Goal: Use online tool/utility: Utilize a website feature to perform a specific function

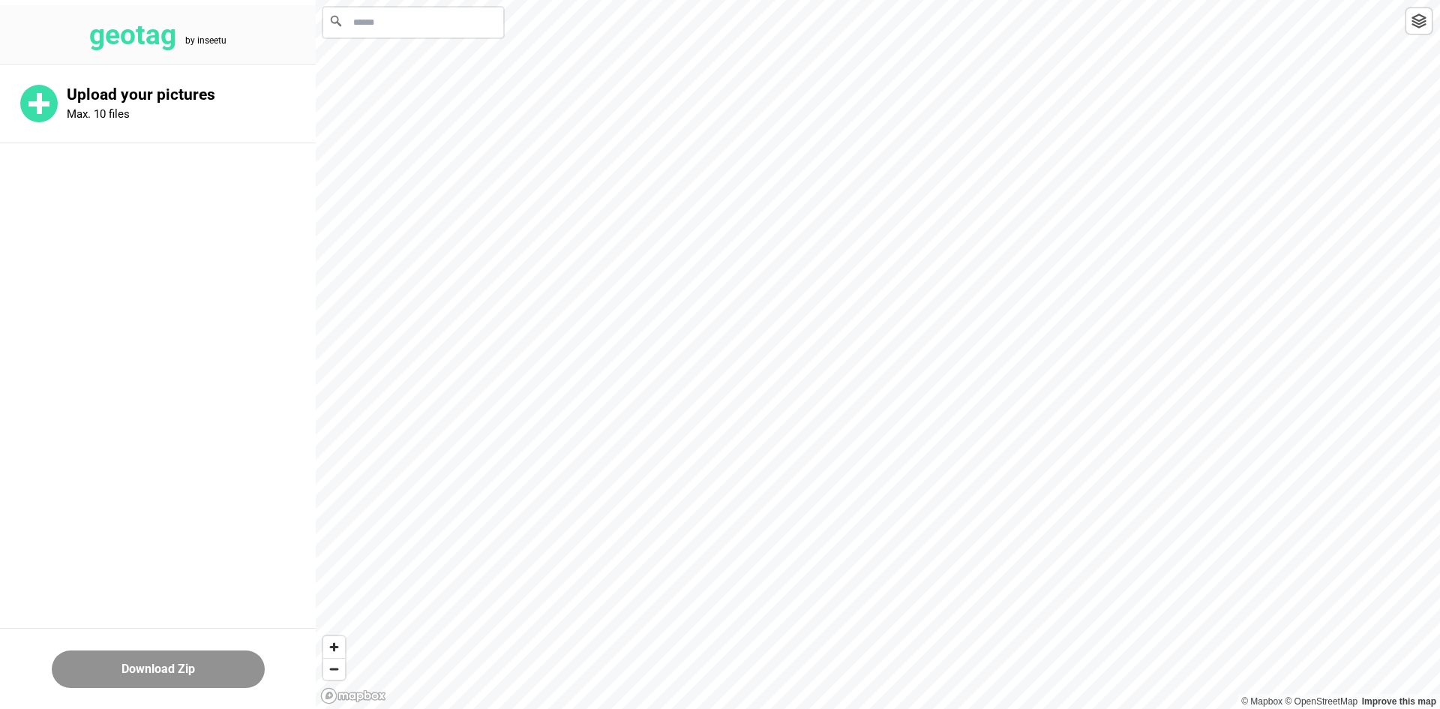
click at [407, 9] on input "Search" at bounding box center [413, 22] width 180 height 30
click at [424, 25] on input "Search" at bounding box center [413, 22] width 180 height 30
paste input "**********"
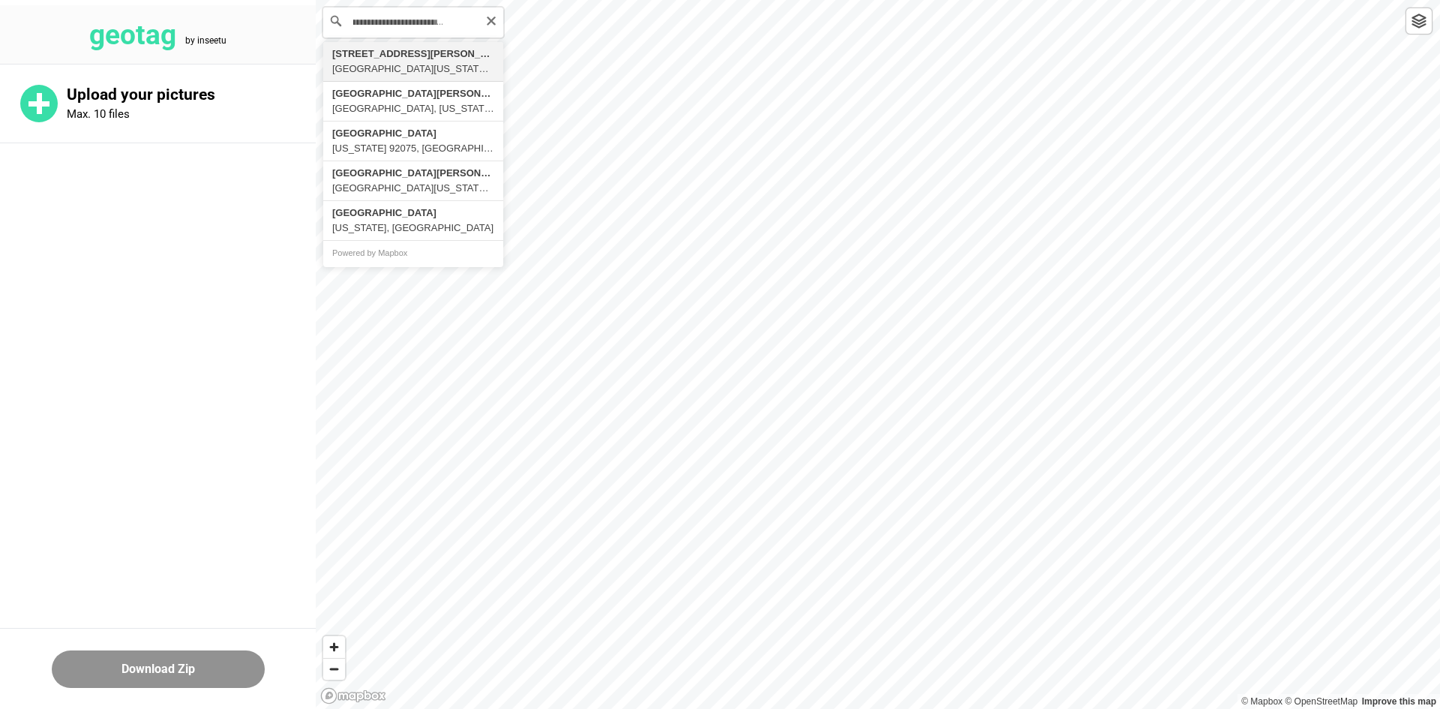
type input "**********"
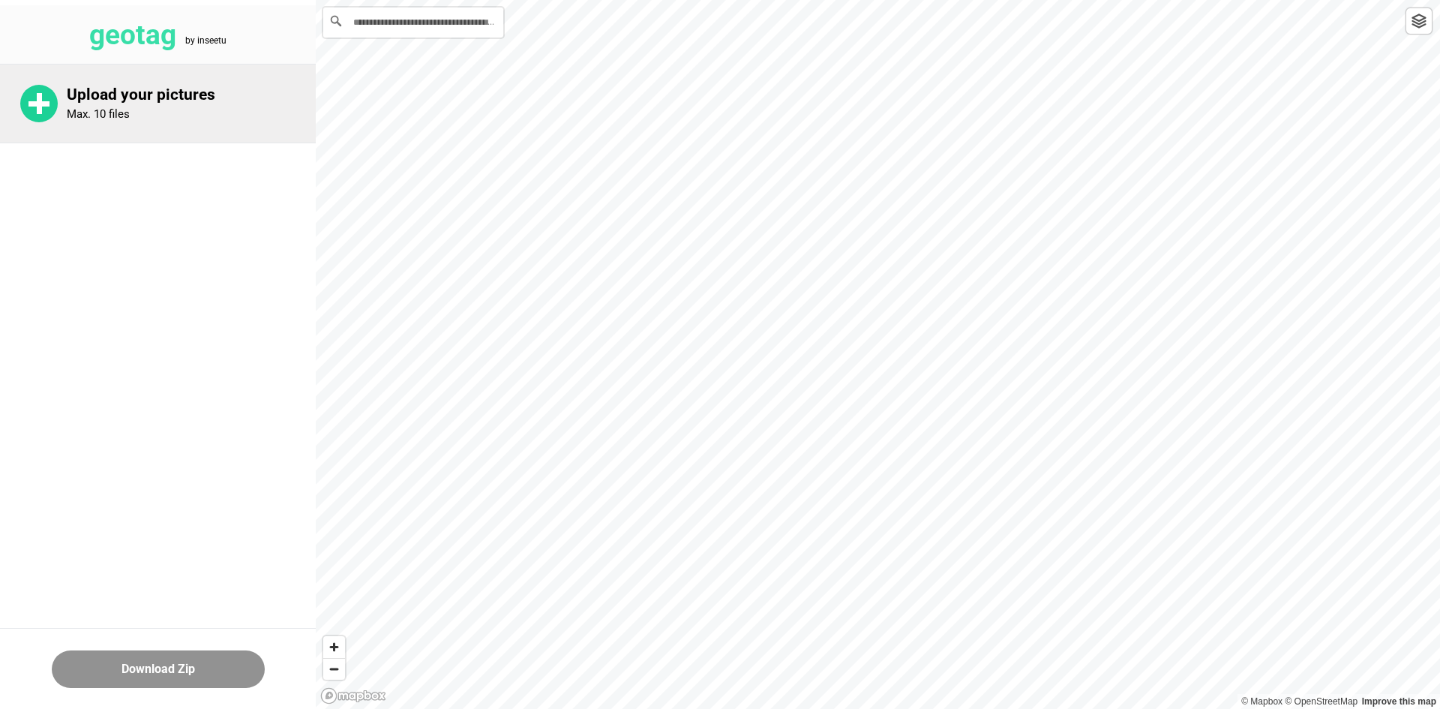
click at [201, 76] on div "Upload your pictures Max. 10 files" at bounding box center [158, 103] width 316 height 78
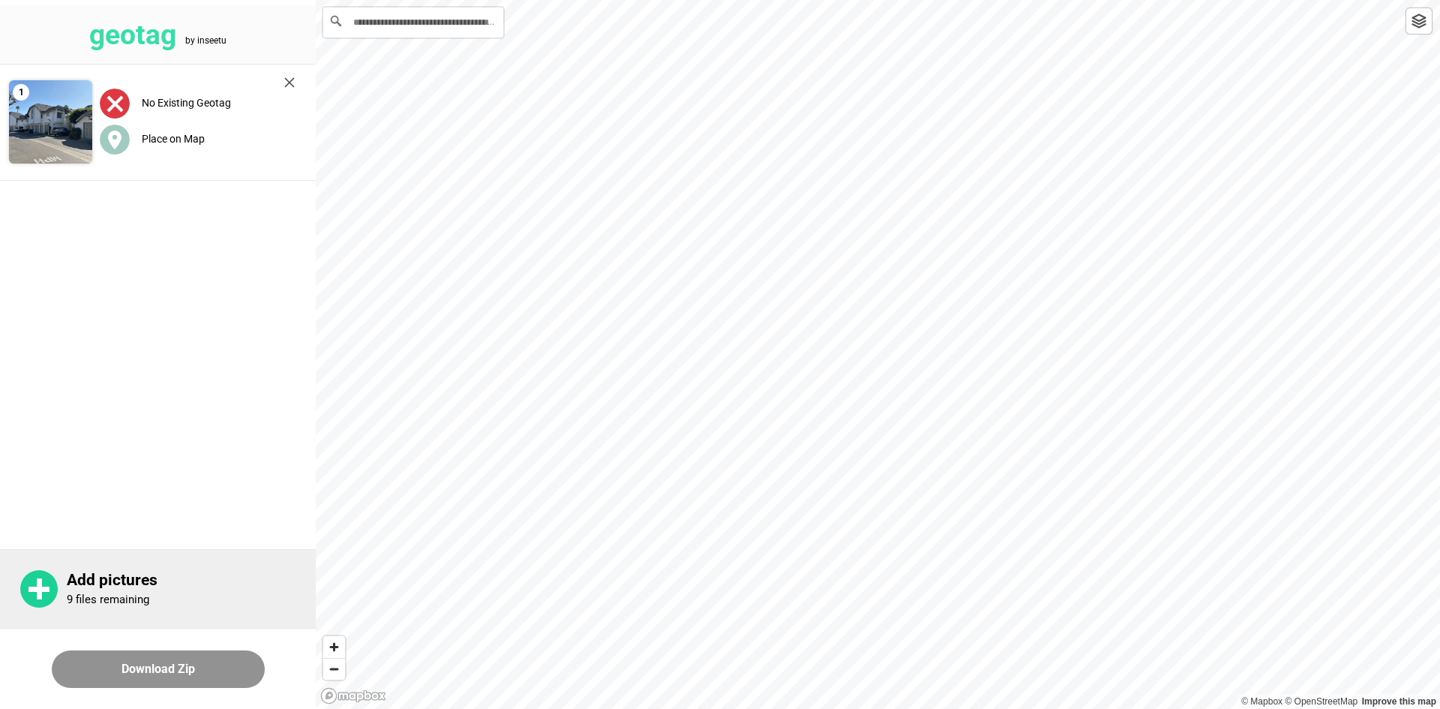
click at [109, 587] on p "Add pictures" at bounding box center [191, 580] width 249 height 19
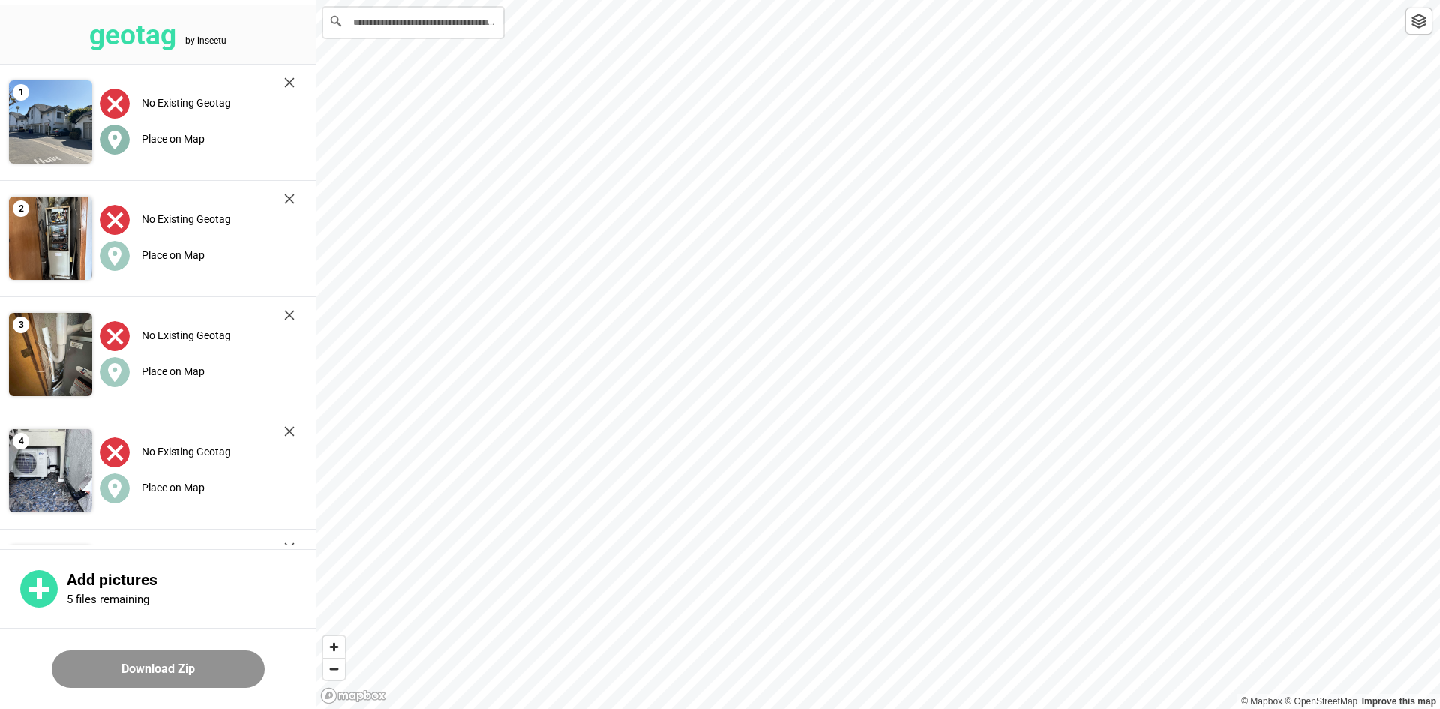
click at [160, 137] on label "Place on Map" at bounding box center [173, 139] width 63 height 12
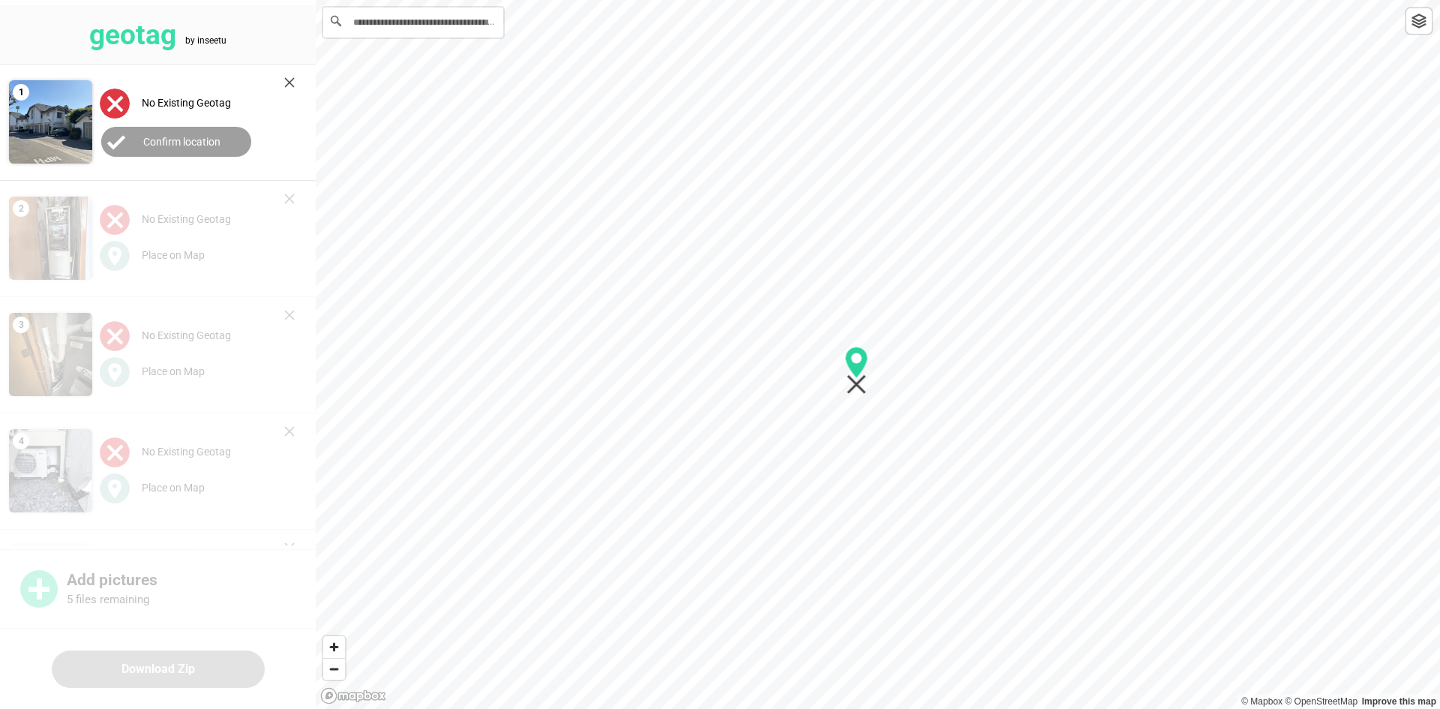
drag, startPoint x: 817, startPoint y: 318, endPoint x: 840, endPoint y: 384, distance: 70.0
click at [850, 384] on icon "Map marker" at bounding box center [856, 370] width 23 height 48
click at [169, 137] on label "Confirm location" at bounding box center [181, 142] width 77 height 12
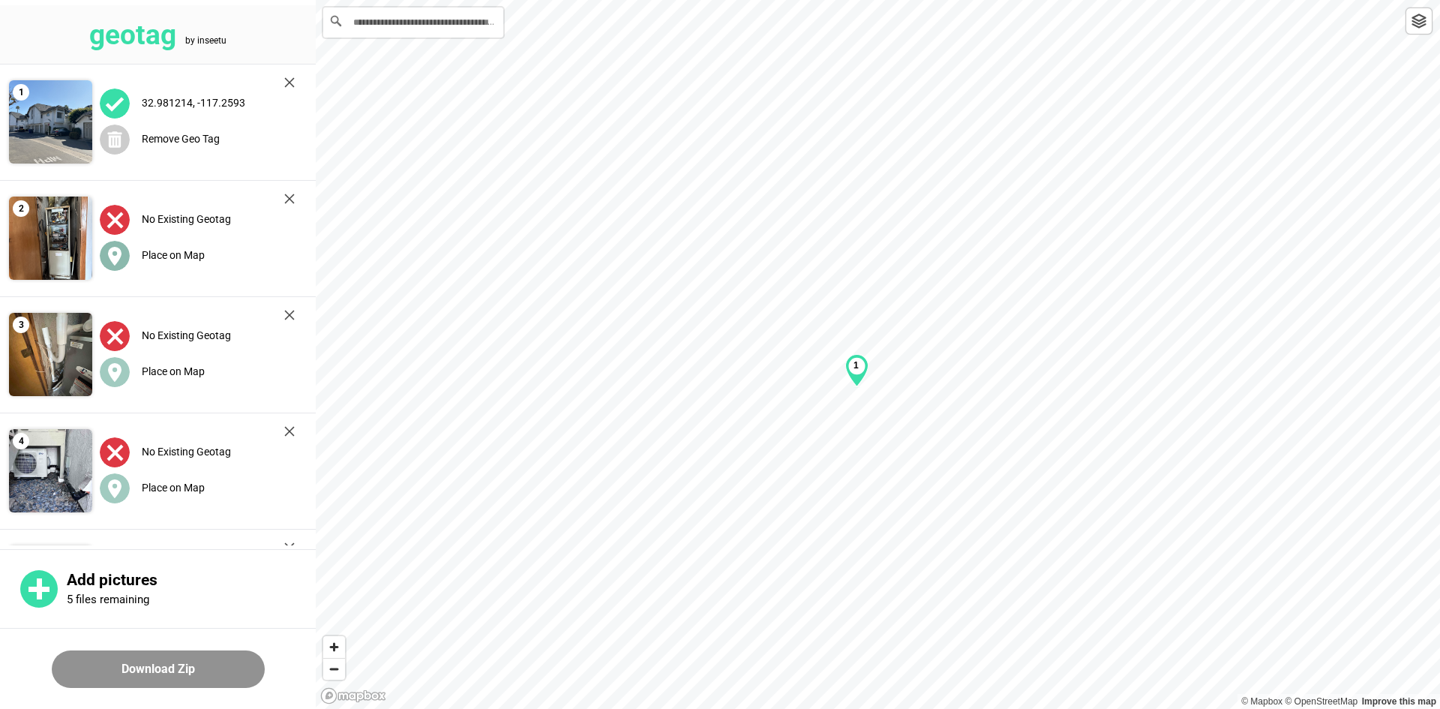
click at [166, 252] on label "Place on Map" at bounding box center [173, 255] width 63 height 12
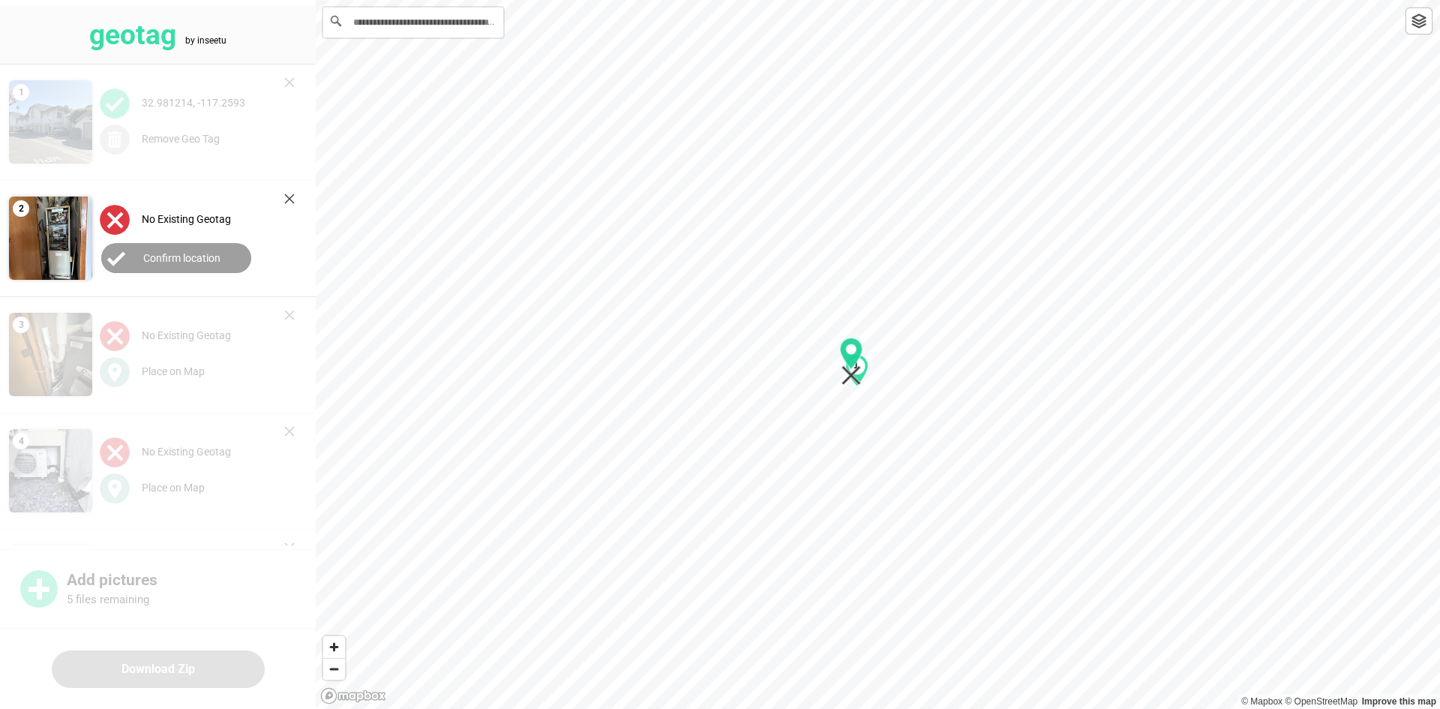
drag, startPoint x: 885, startPoint y: 378, endPoint x: 859, endPoint y: 385, distance: 27.1
click at [859, 385] on icon "Map marker" at bounding box center [850, 375] width 19 height 19
click at [181, 259] on label "Confirm location" at bounding box center [181, 258] width 77 height 12
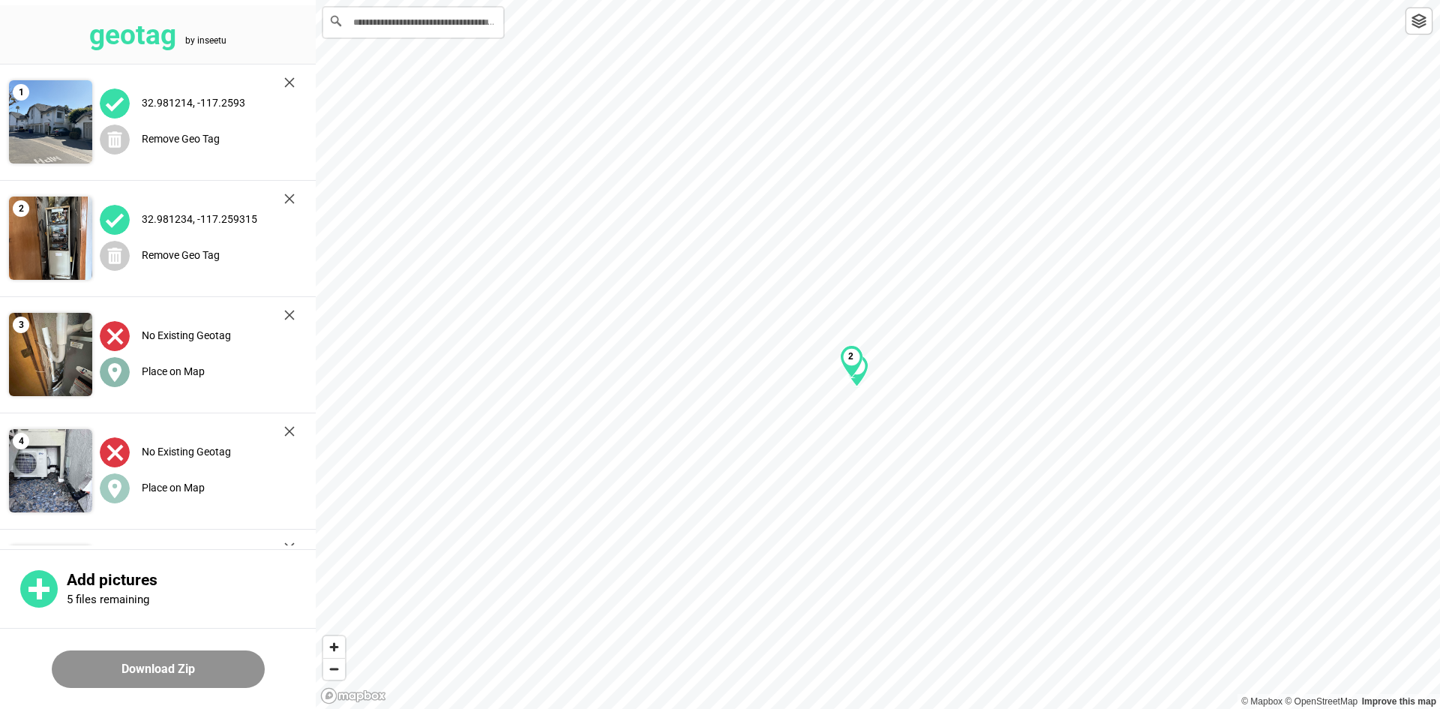
click at [168, 373] on label "Place on Map" at bounding box center [173, 371] width 63 height 12
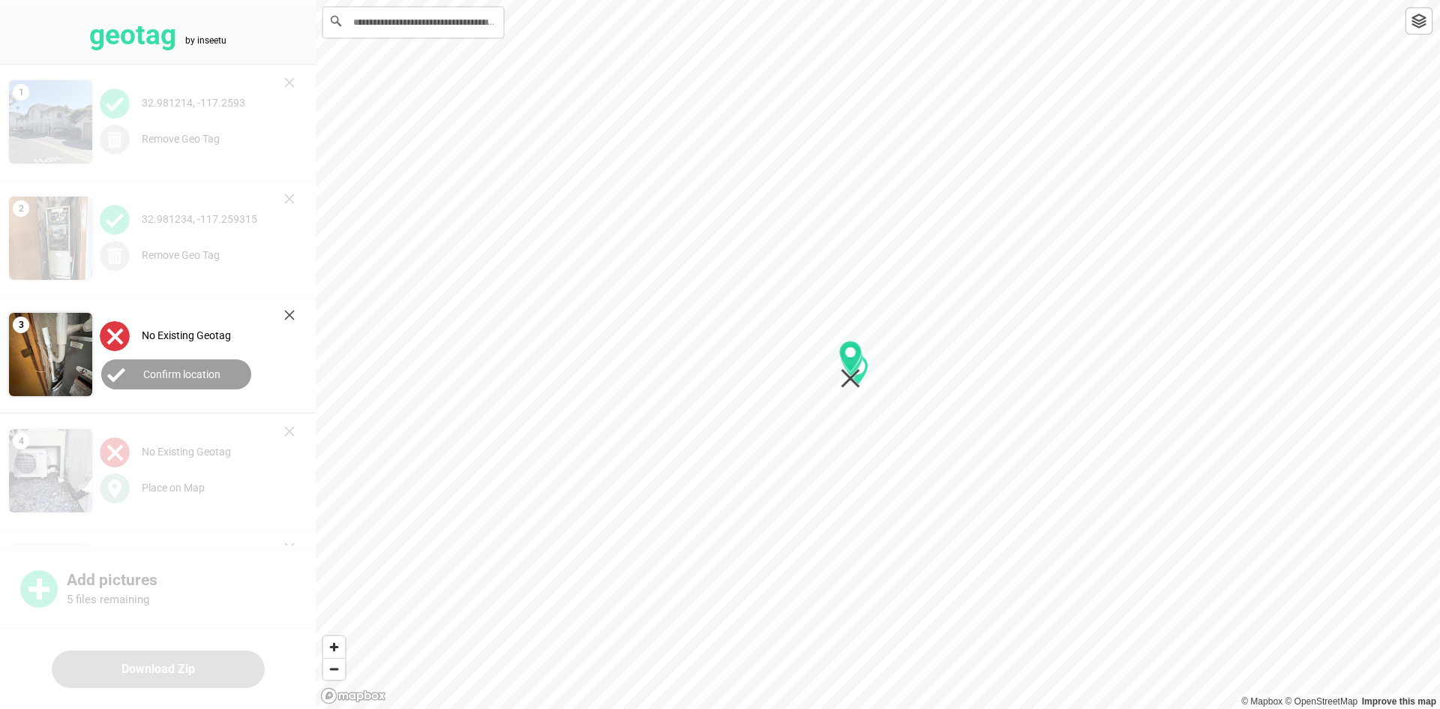
drag, startPoint x: 880, startPoint y: 367, endPoint x: 853, endPoint y: 377, distance: 28.7
click at [853, 377] on icon "Map marker" at bounding box center [850, 378] width 19 height 19
click at [161, 378] on label "Confirm location" at bounding box center [181, 374] width 77 height 12
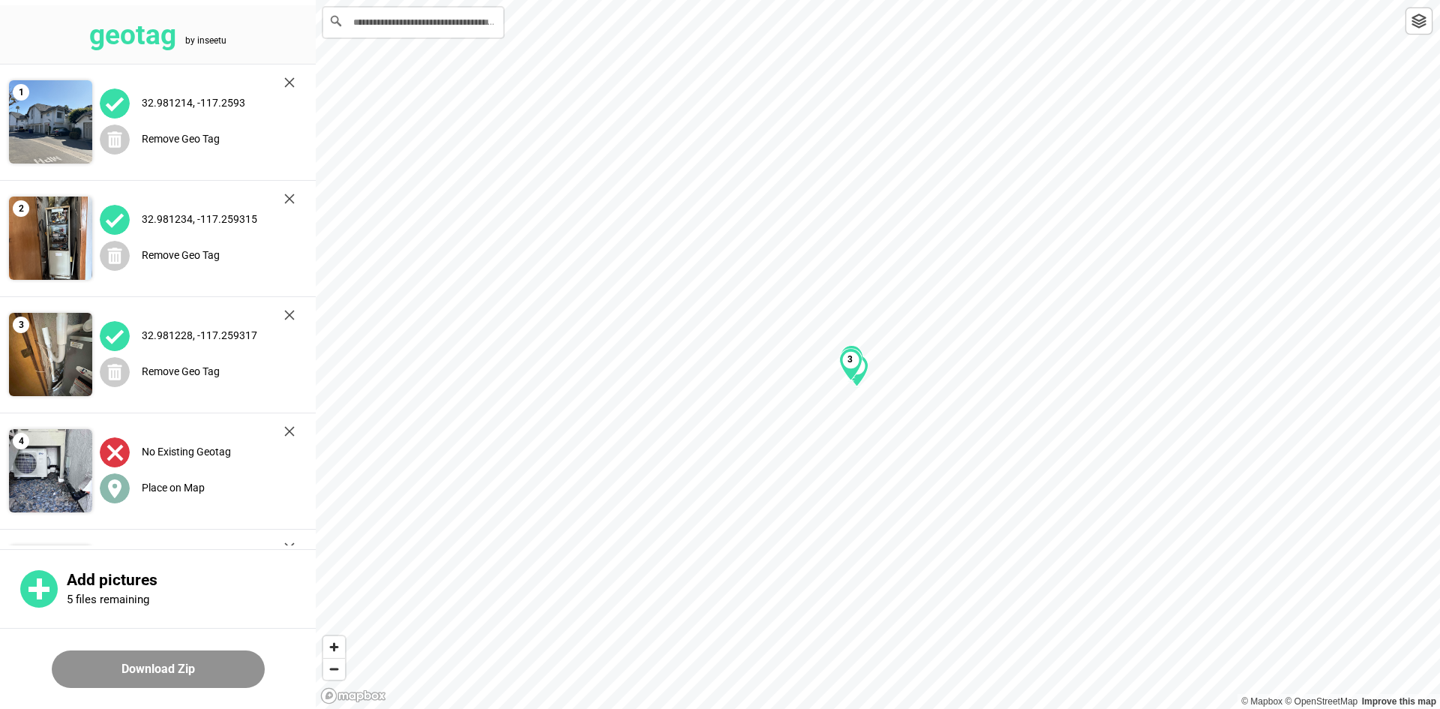
click at [148, 494] on div "Place on Map" at bounding box center [197, 487] width 195 height 31
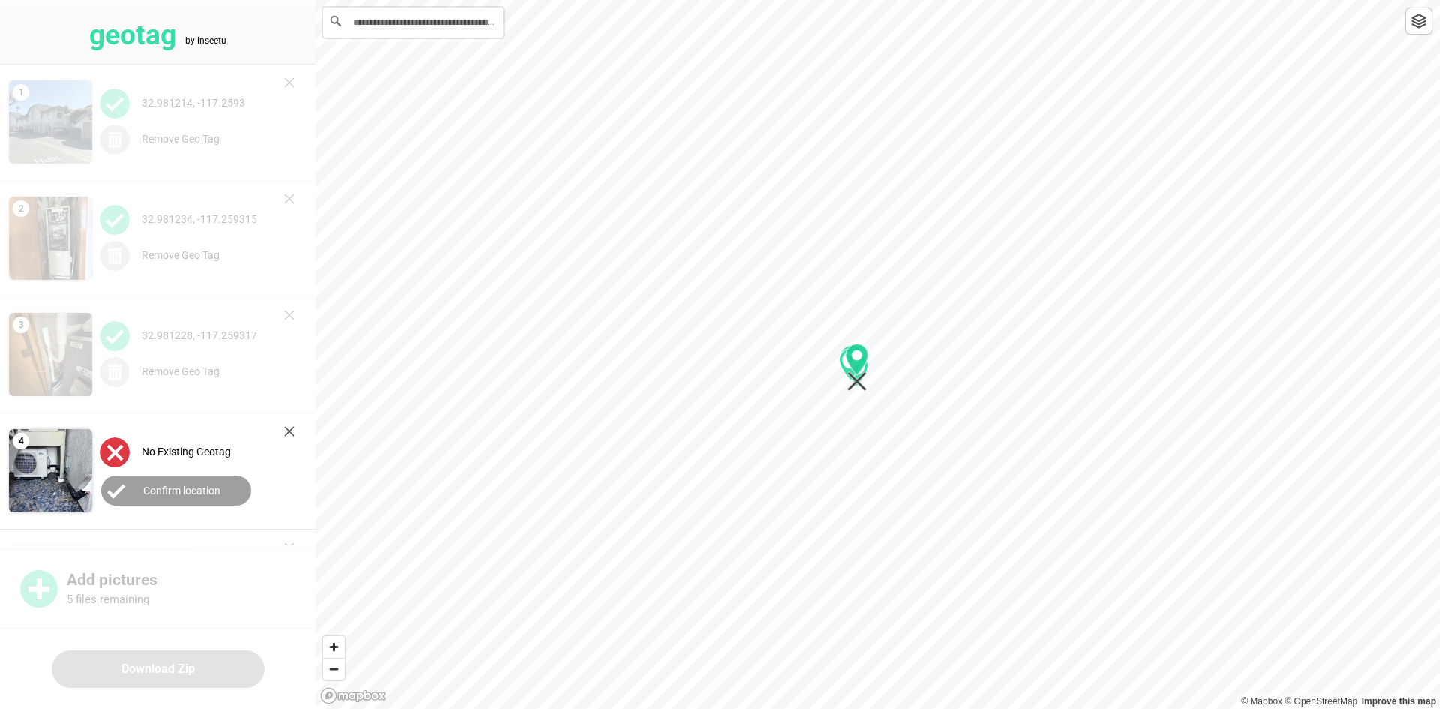
click at [859, 0] on div "1 2 3" at bounding box center [878, 0] width 1124 height 0
click at [210, 481] on button "Confirm location" at bounding box center [176, 490] width 150 height 30
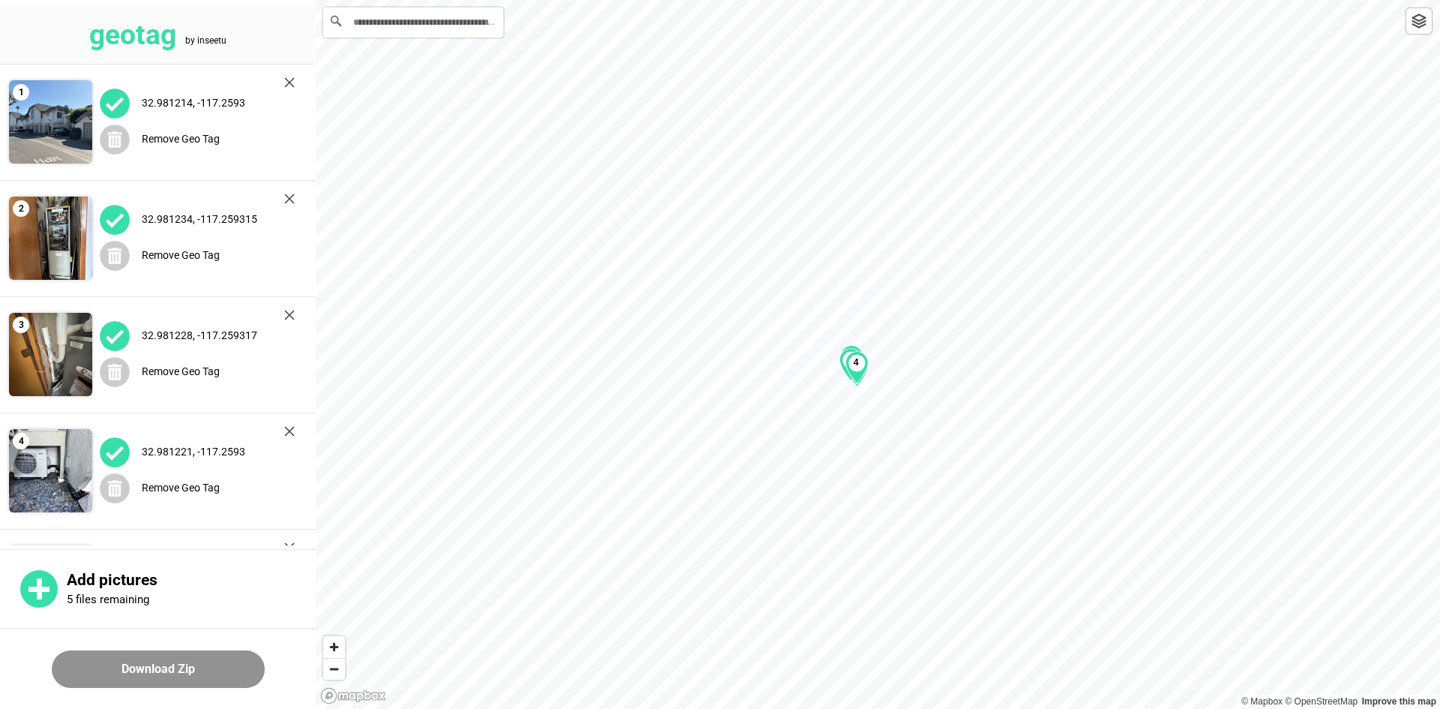
scroll to position [100, 0]
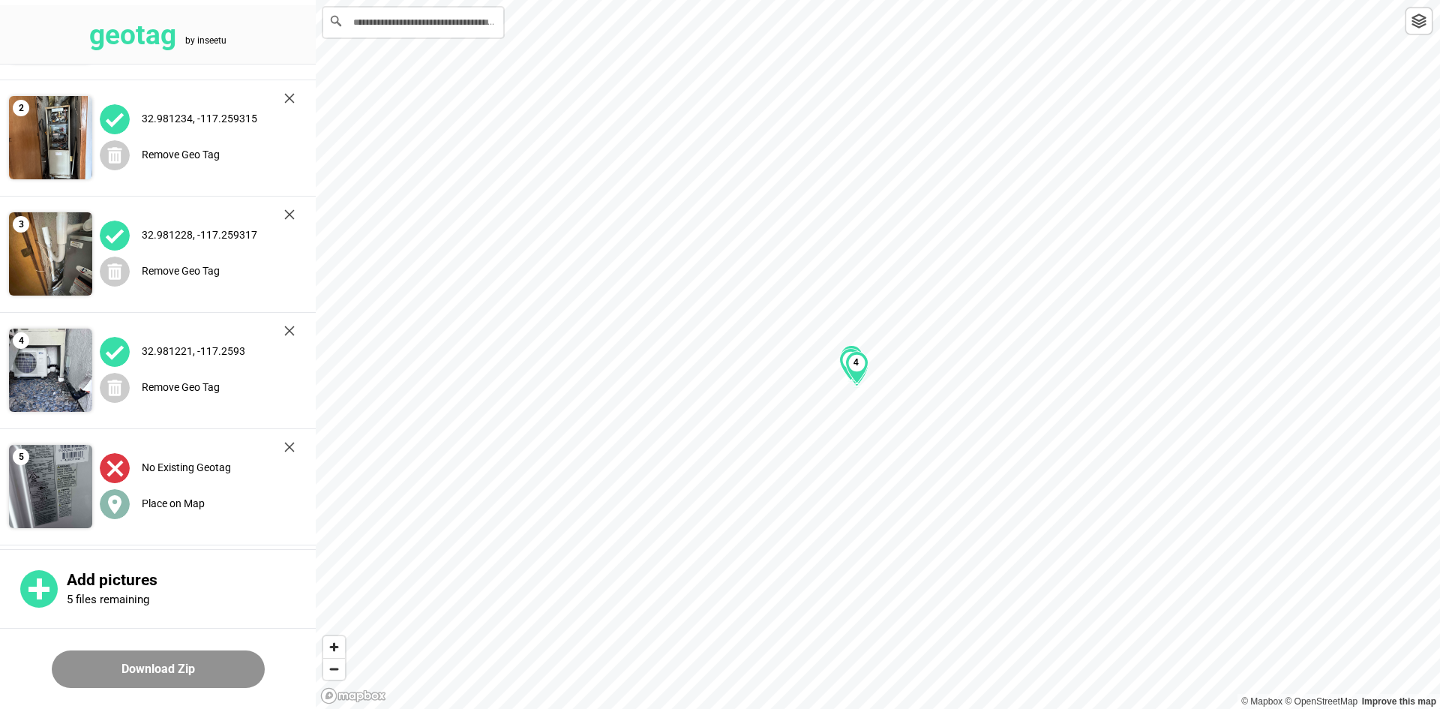
click at [175, 494] on div "Place on Map" at bounding box center [197, 503] width 195 height 31
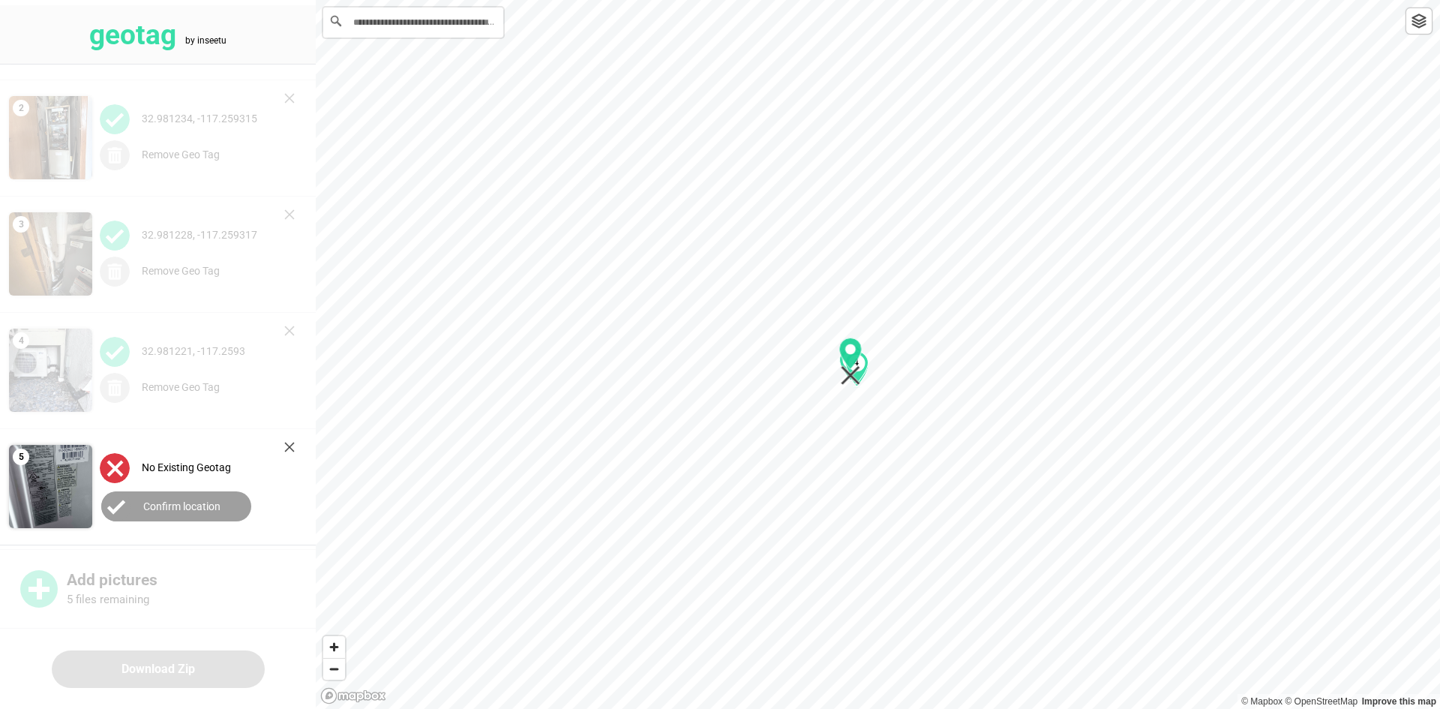
drag, startPoint x: 877, startPoint y: 375, endPoint x: 849, endPoint y: 381, distance: 28.4
click at [849, 381] on icon "Map marker" at bounding box center [850, 361] width 23 height 48
click at [165, 514] on button "Confirm location" at bounding box center [176, 506] width 150 height 30
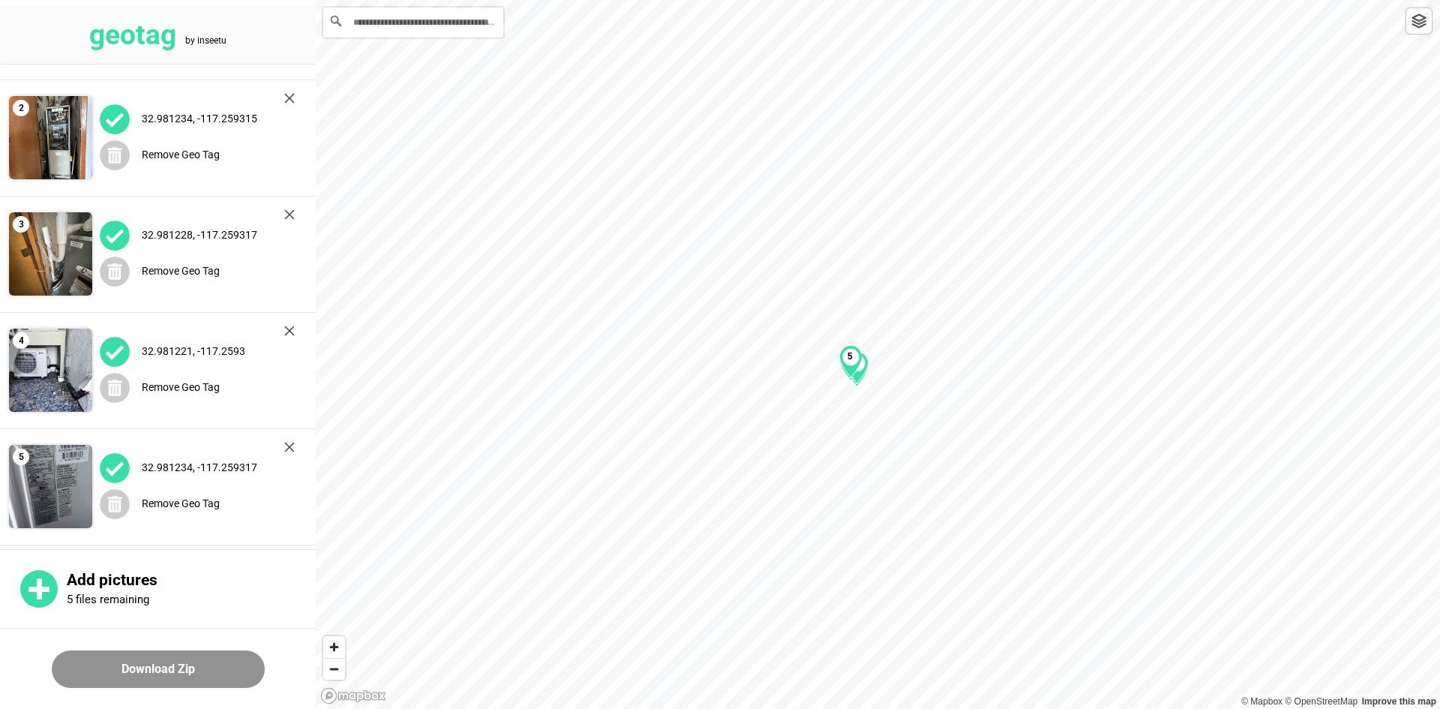
click at [160, 674] on button "Download Zip" at bounding box center [158, 668] width 213 height 37
